Goal: Find specific page/section: Find specific page/section

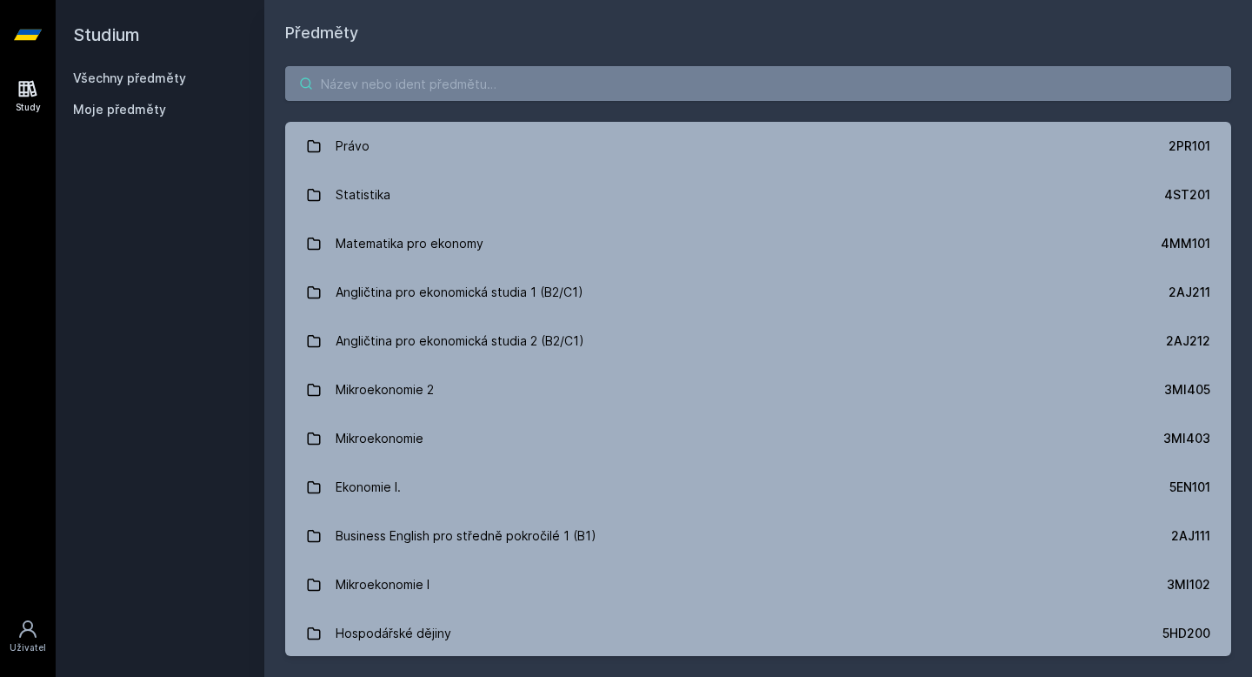
click at [498, 81] on input "search" at bounding box center [758, 83] width 946 height 35
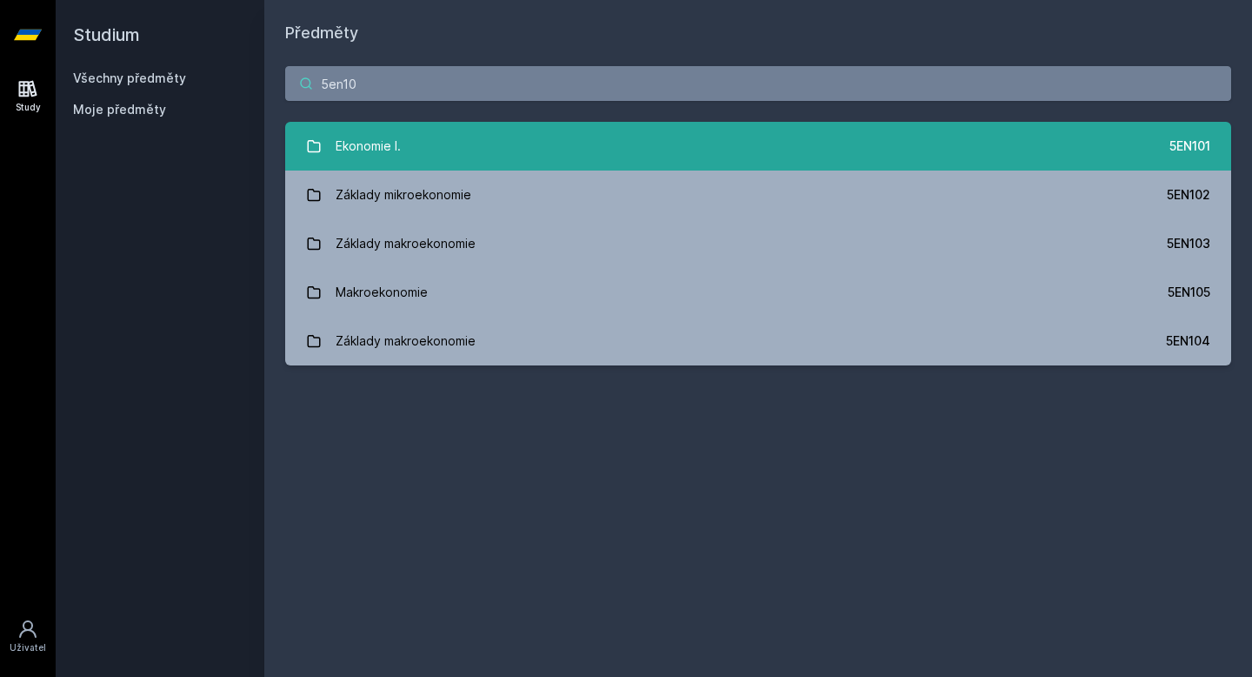
type input "5en10"
click at [589, 139] on link "Ekonomie I. 5EN101" at bounding box center [758, 146] width 946 height 49
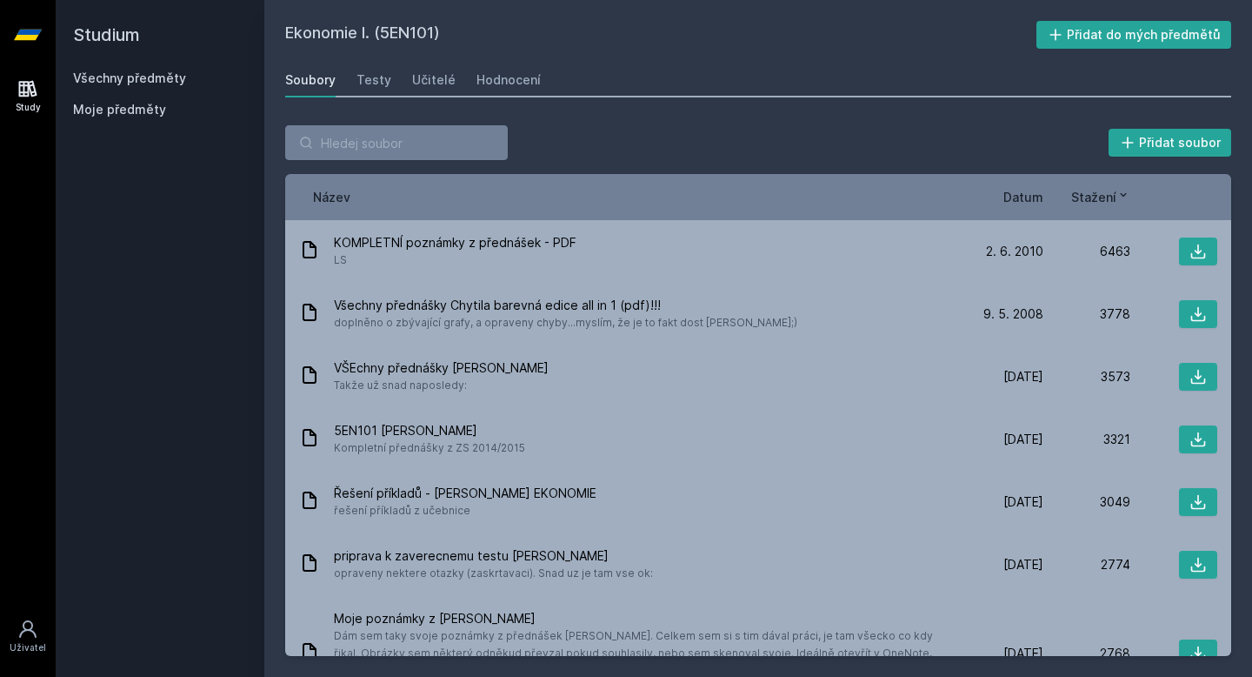
click at [1029, 197] on span "Datum" at bounding box center [1024, 197] width 40 height 18
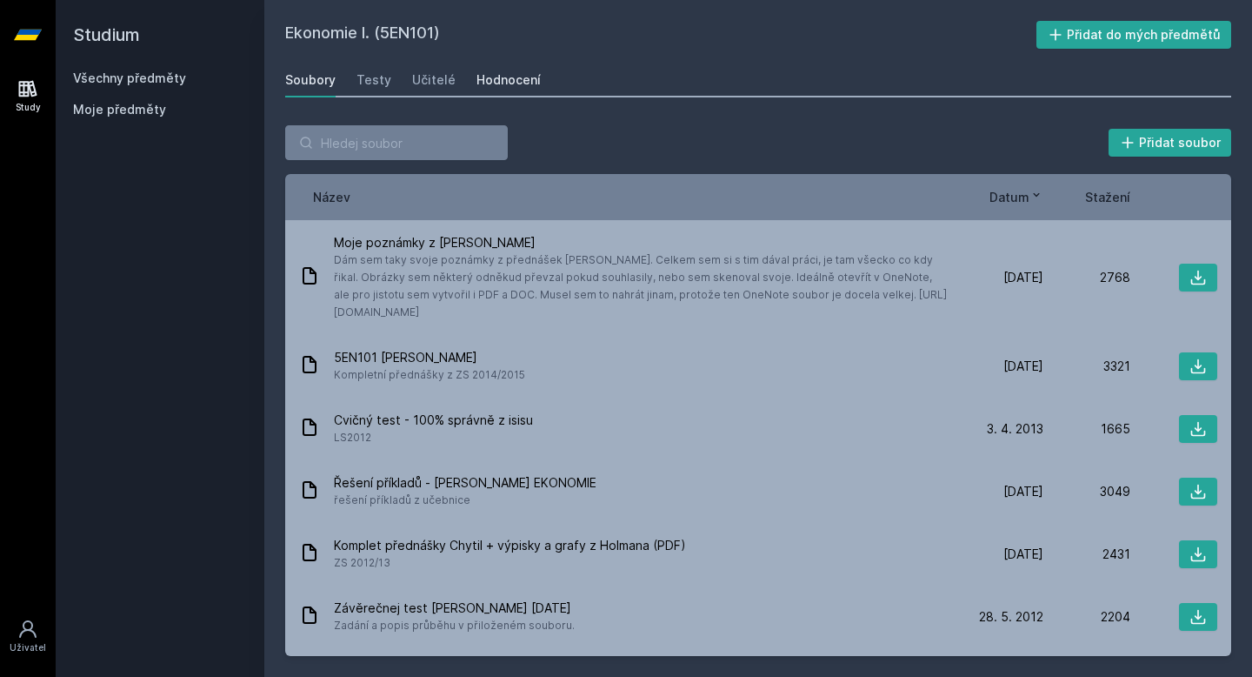
click at [500, 81] on div "Hodnocení" at bounding box center [509, 79] width 64 height 17
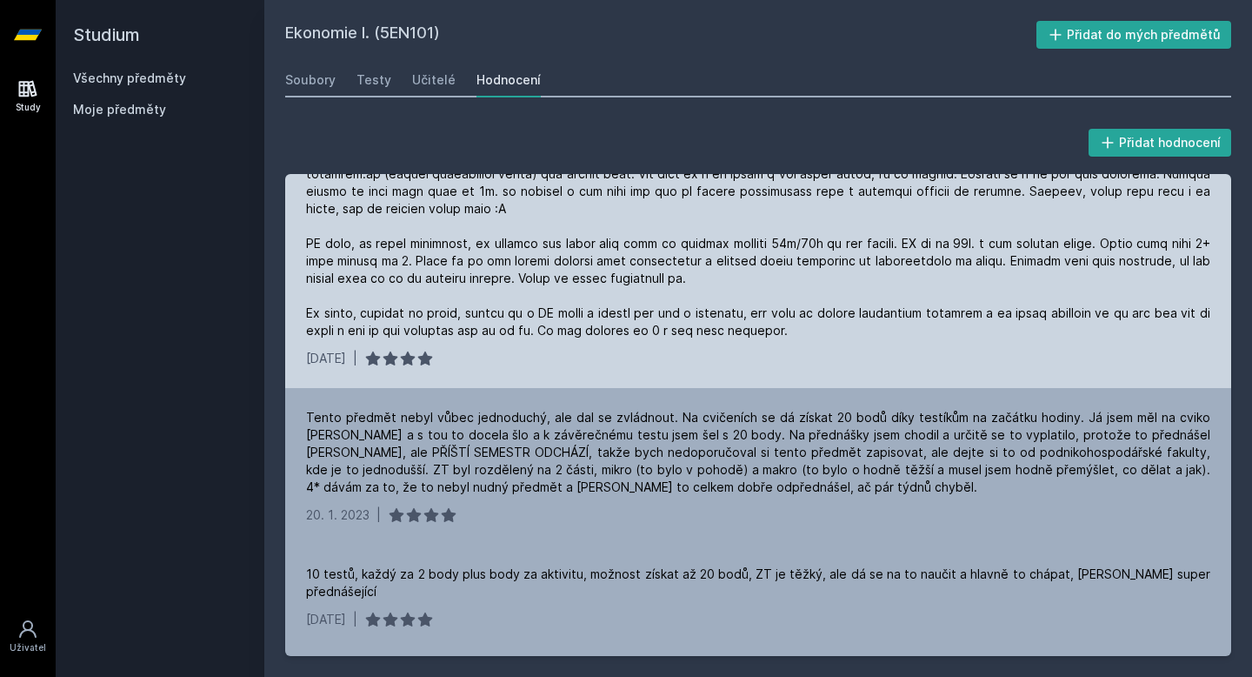
scroll to position [87, 0]
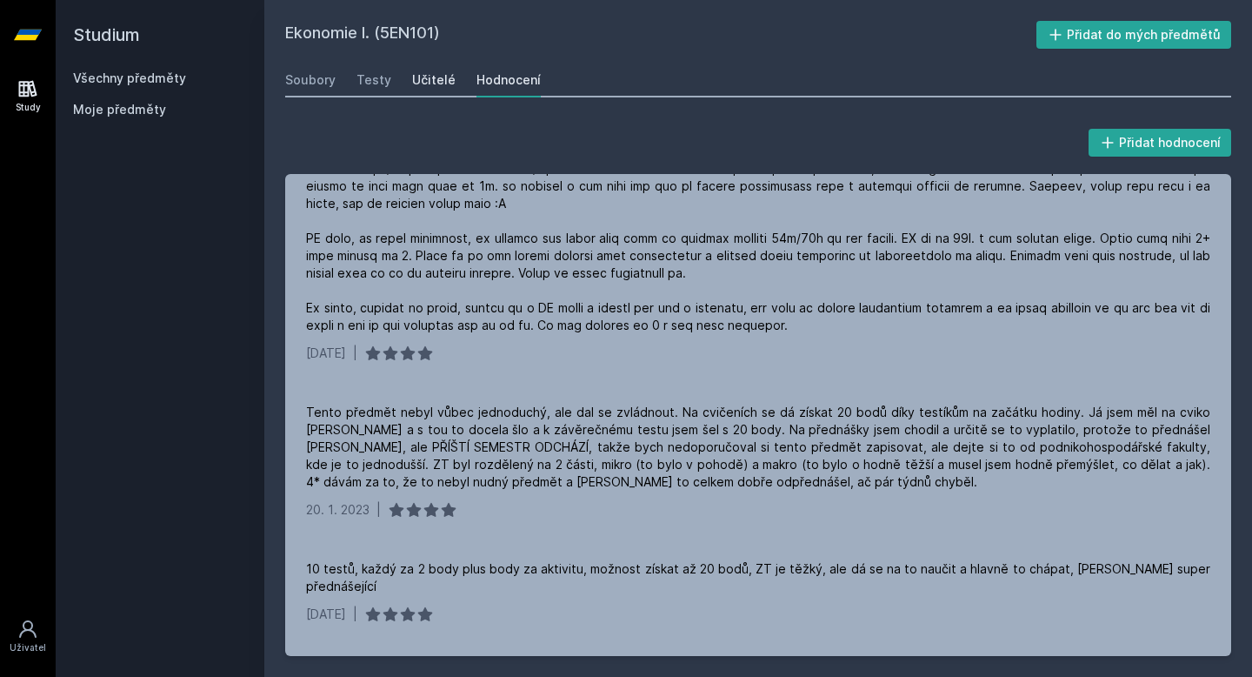
click at [424, 75] on div "Učitelé" at bounding box center [433, 79] width 43 height 17
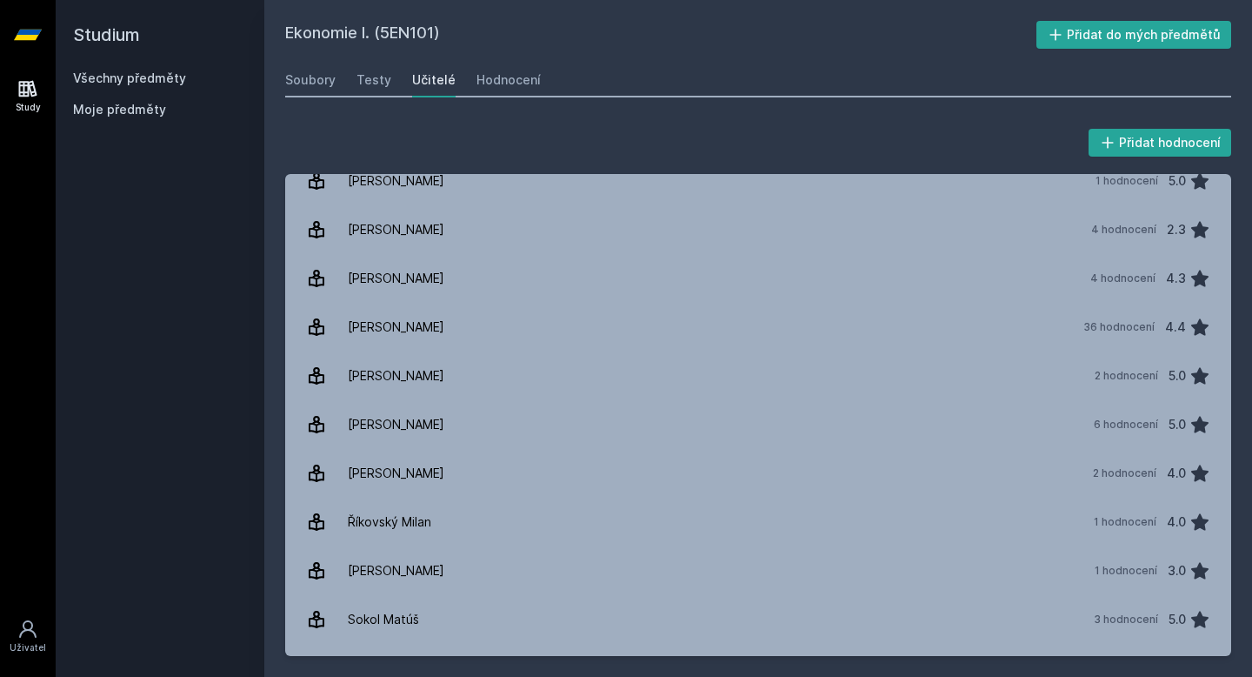
scroll to position [1048, 0]
